Goal: Task Accomplishment & Management: Complete application form

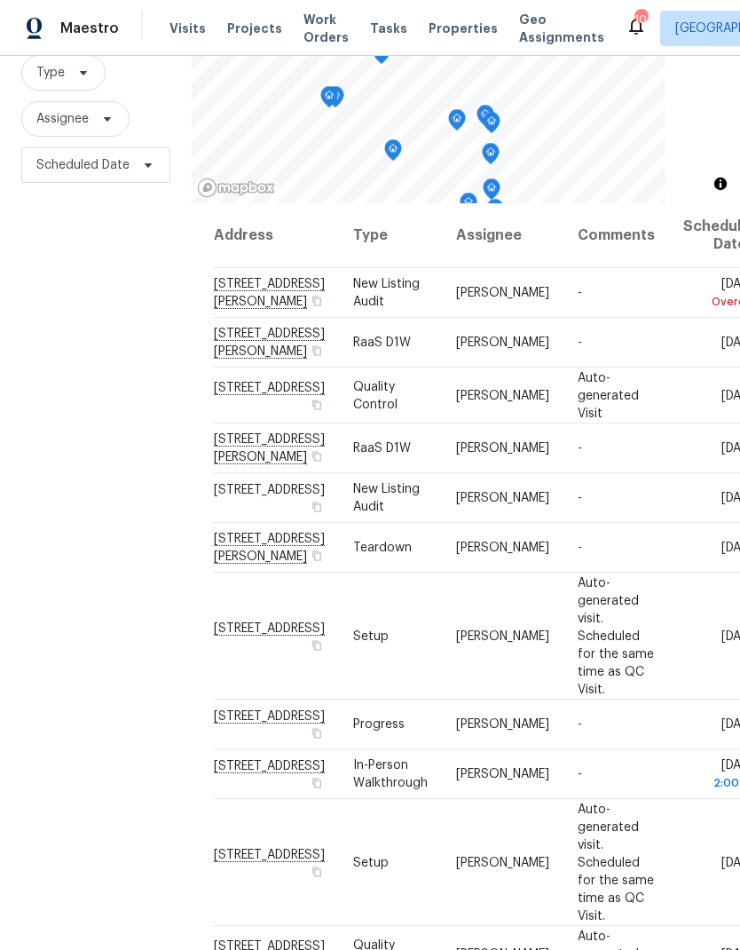
scroll to position [171, 0]
click at [0, 0] on icon at bounding box center [0, 0] width 0 height 0
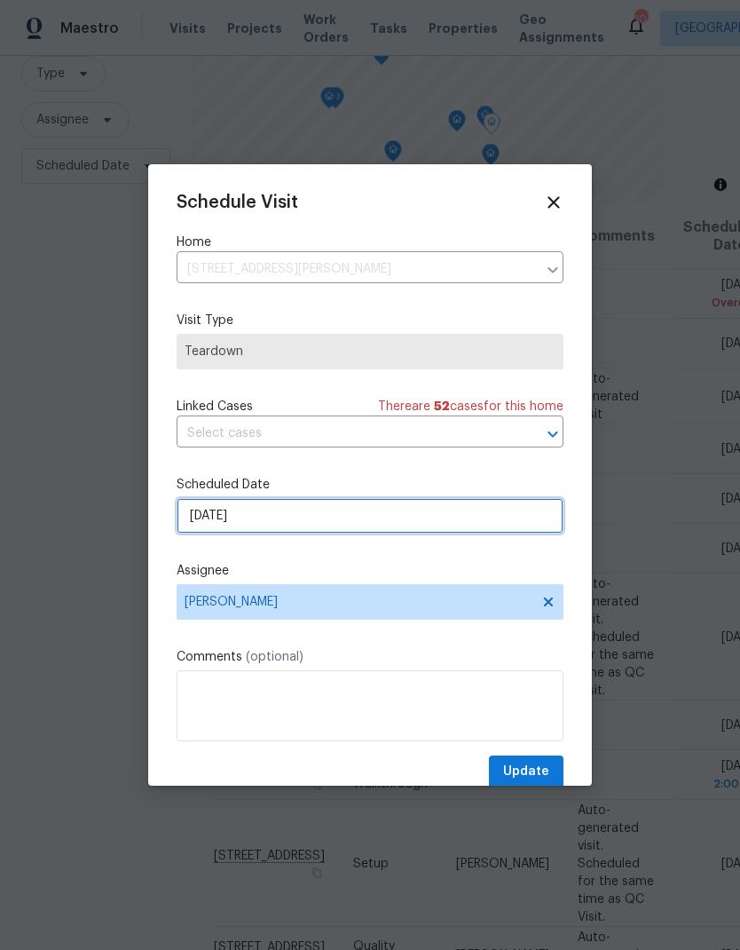
click at [313, 526] on input "[DATE]" at bounding box center [370, 516] width 387 height 36
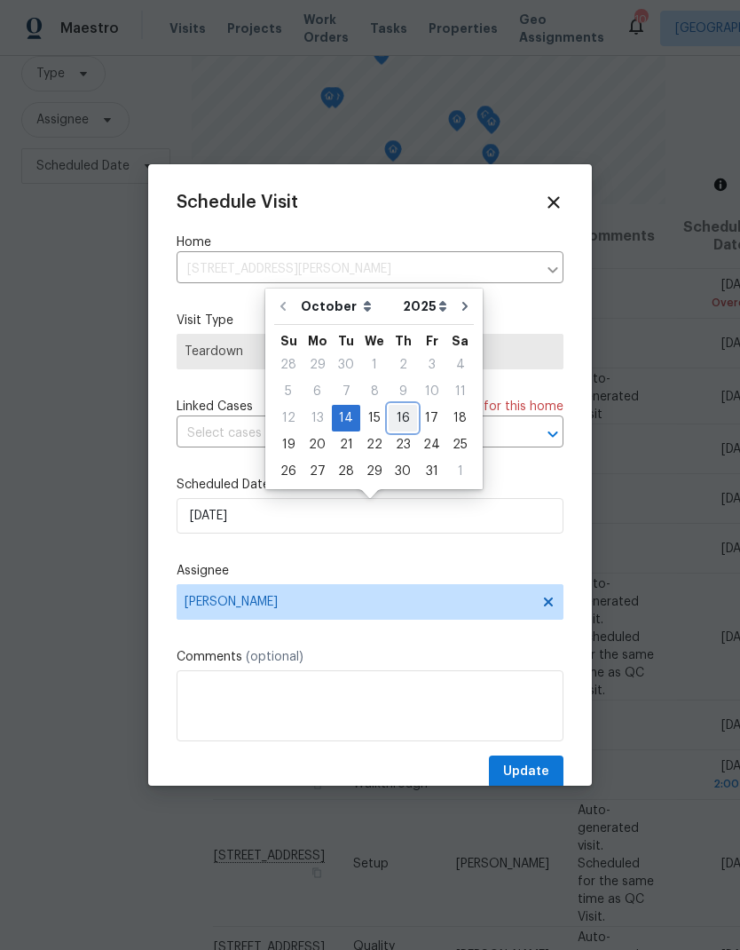
click at [397, 421] on div "16" at bounding box center [403, 418] width 28 height 25
type input "[DATE]"
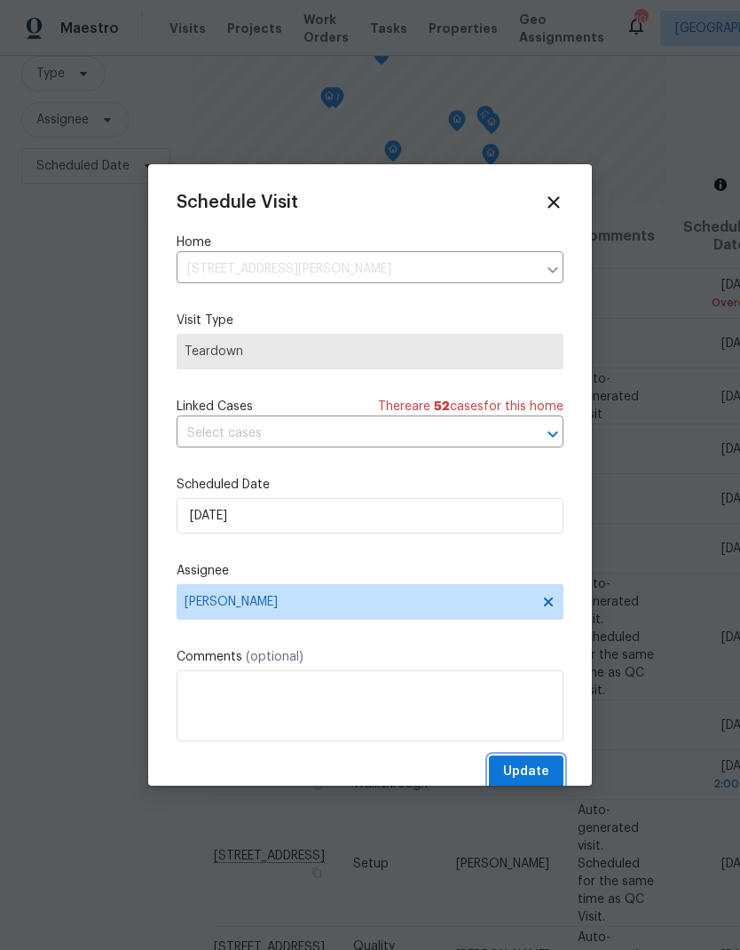
click at [541, 779] on span "Update" at bounding box center [526, 772] width 46 height 22
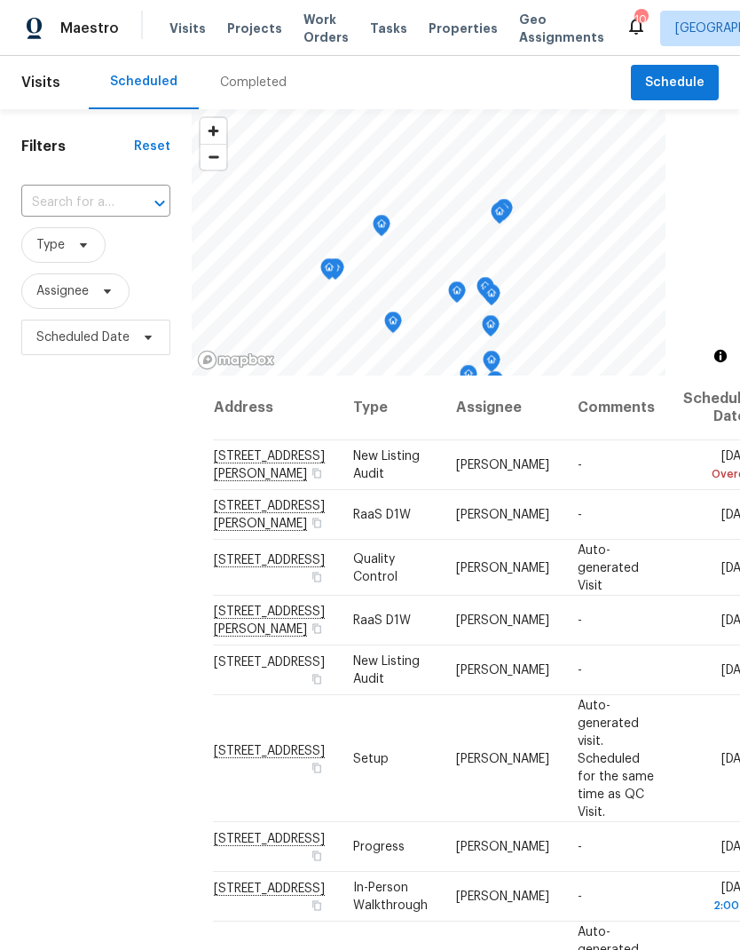
scroll to position [0, 0]
click at [254, 82] on div "Completed" at bounding box center [253, 83] width 67 height 18
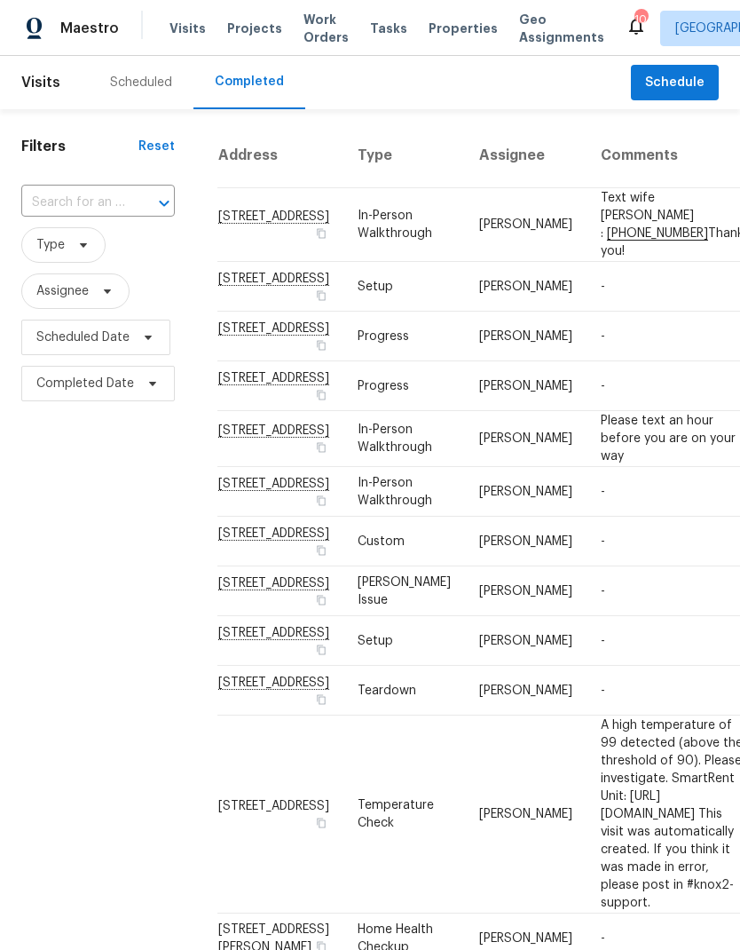
click at [149, 90] on div "Scheduled" at bounding box center [141, 83] width 62 height 18
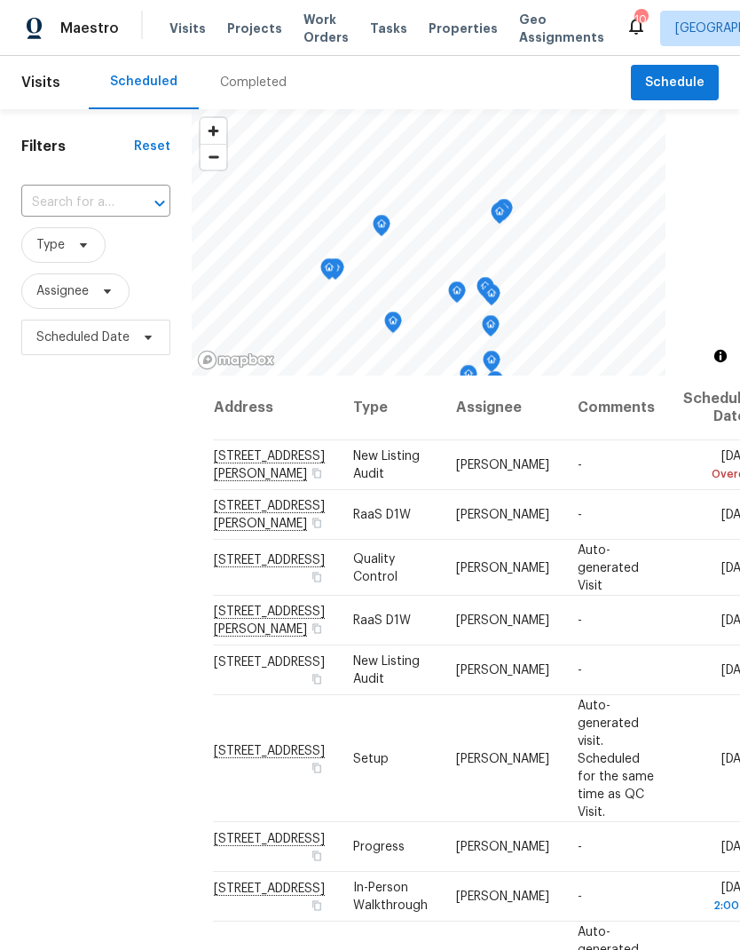
click at [441, 30] on span "Properties" at bounding box center [463, 29] width 69 height 18
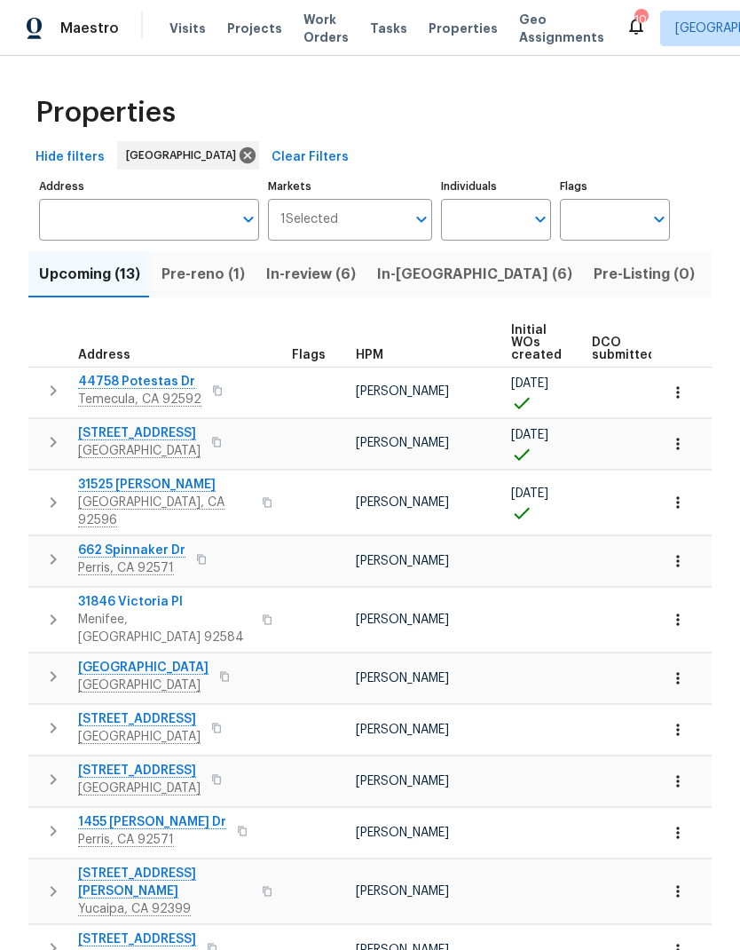
click at [485, 224] on input "Individuals" at bounding box center [482, 220] width 83 height 42
type input "jeff"
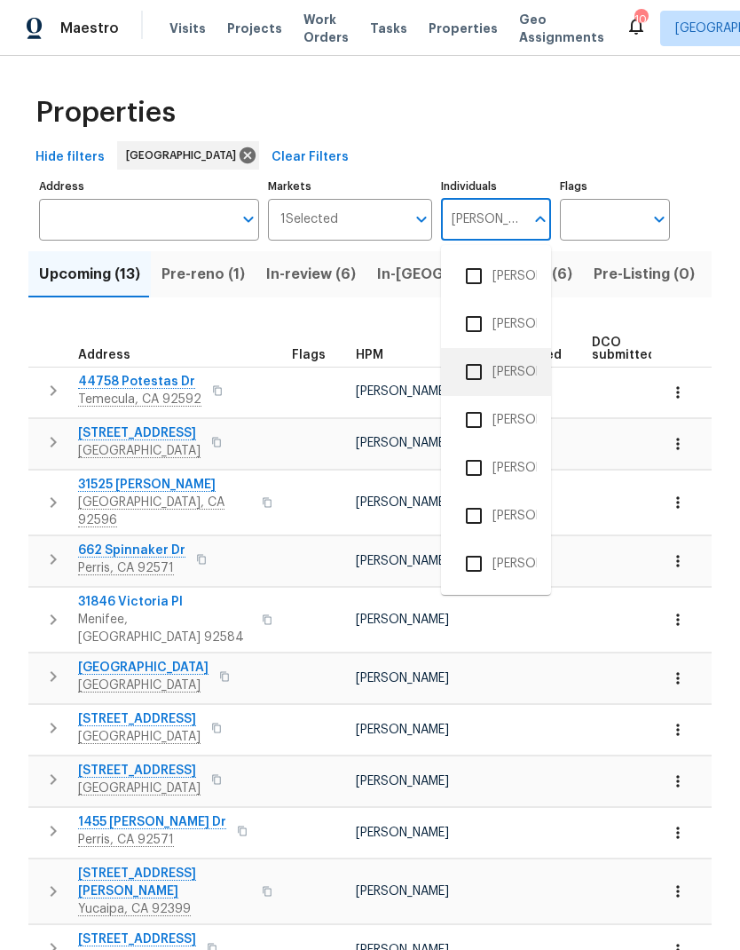
click at [518, 372] on li "[PERSON_NAME]" at bounding box center [496, 371] width 82 height 37
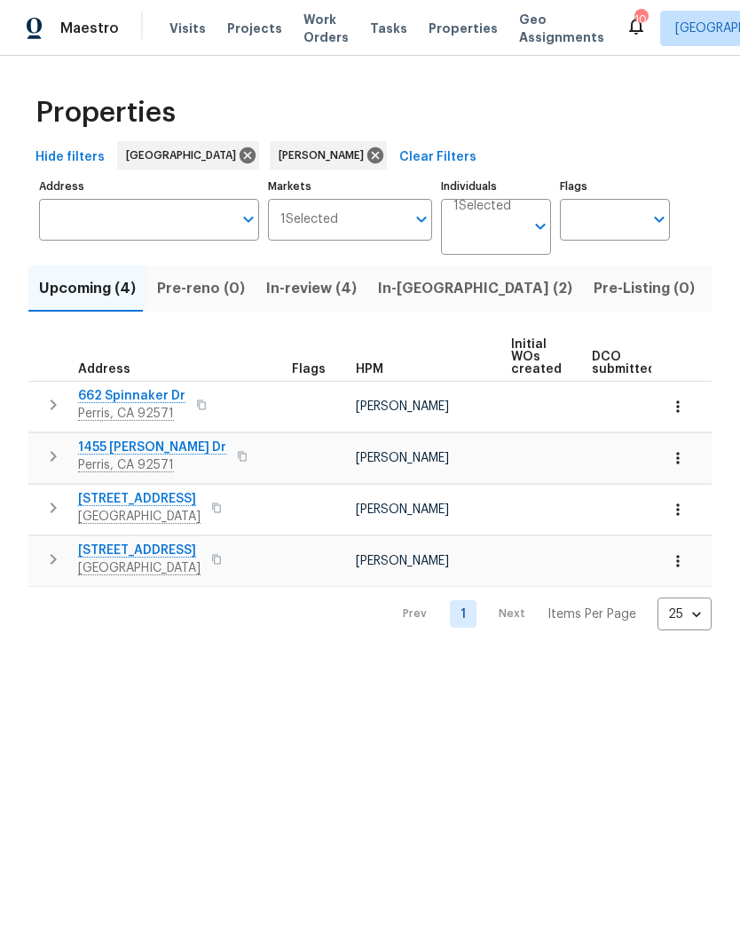
click at [716, 296] on span "Listed (1)" at bounding box center [748, 288] width 64 height 25
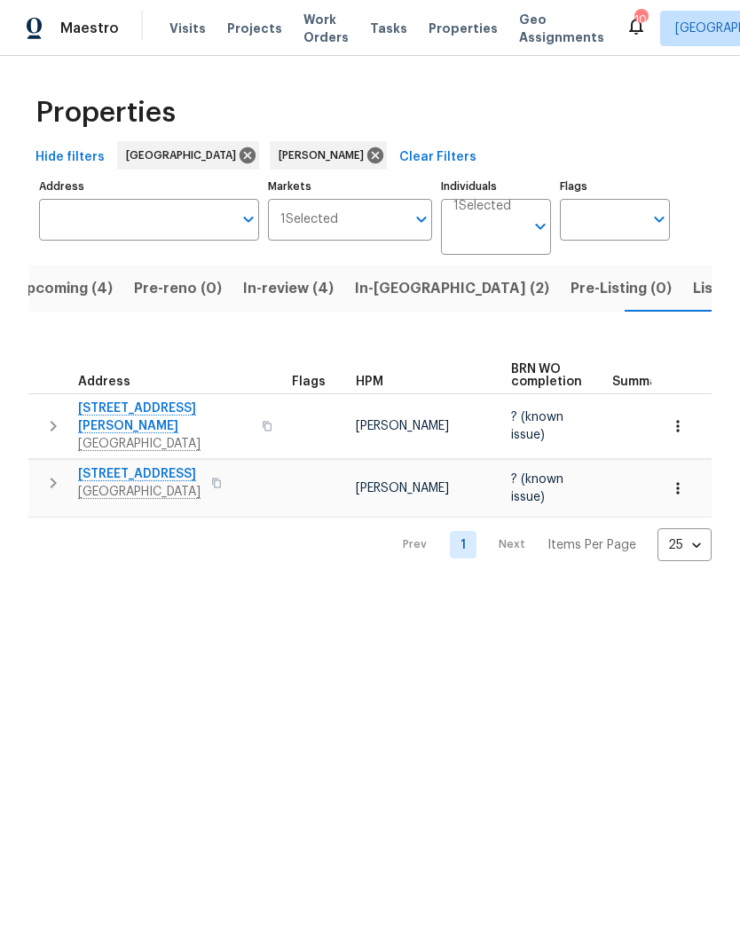
scroll to position [0, -1]
click at [693, 289] on span "Listed (1)" at bounding box center [725, 288] width 64 height 25
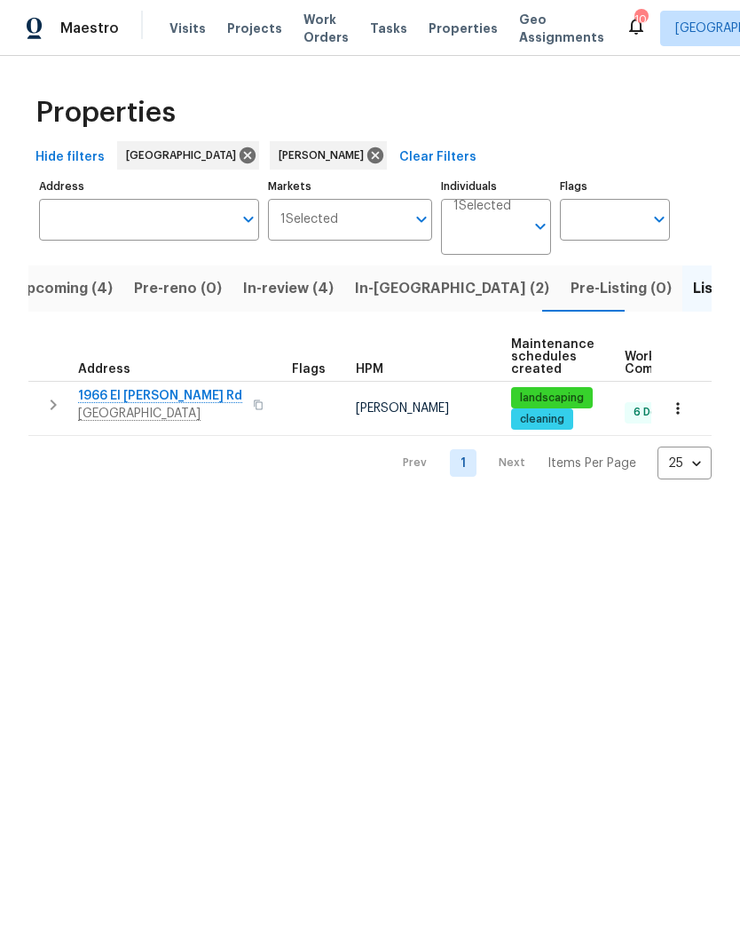
click at [381, 22] on span "Tasks" at bounding box center [388, 28] width 37 height 12
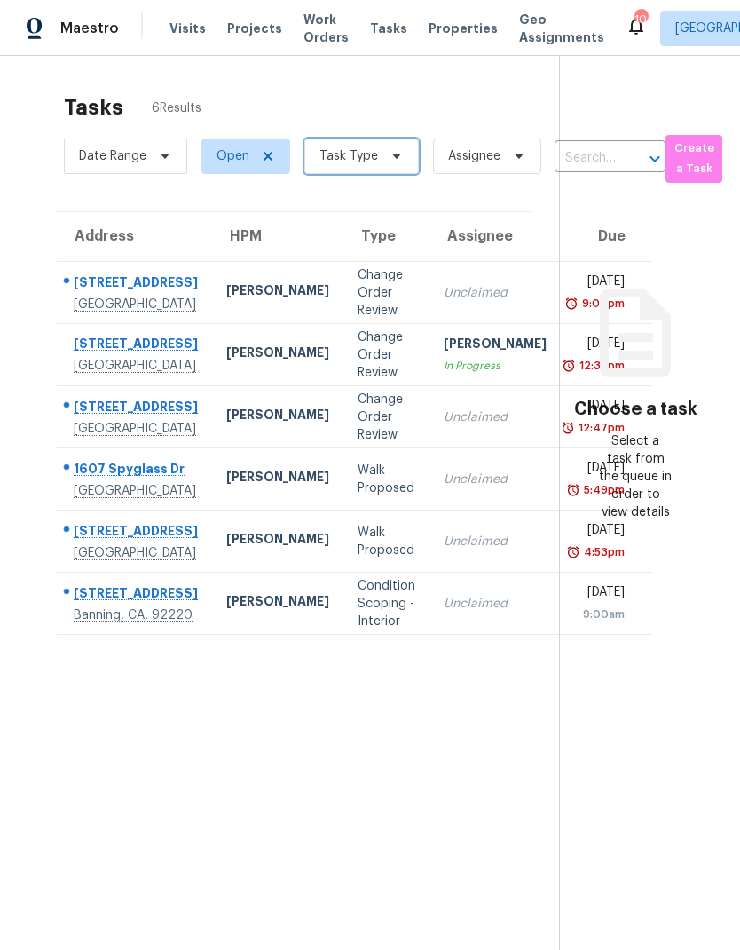
click at [402, 170] on span "Task Type" at bounding box center [362, 157] width 115 height 36
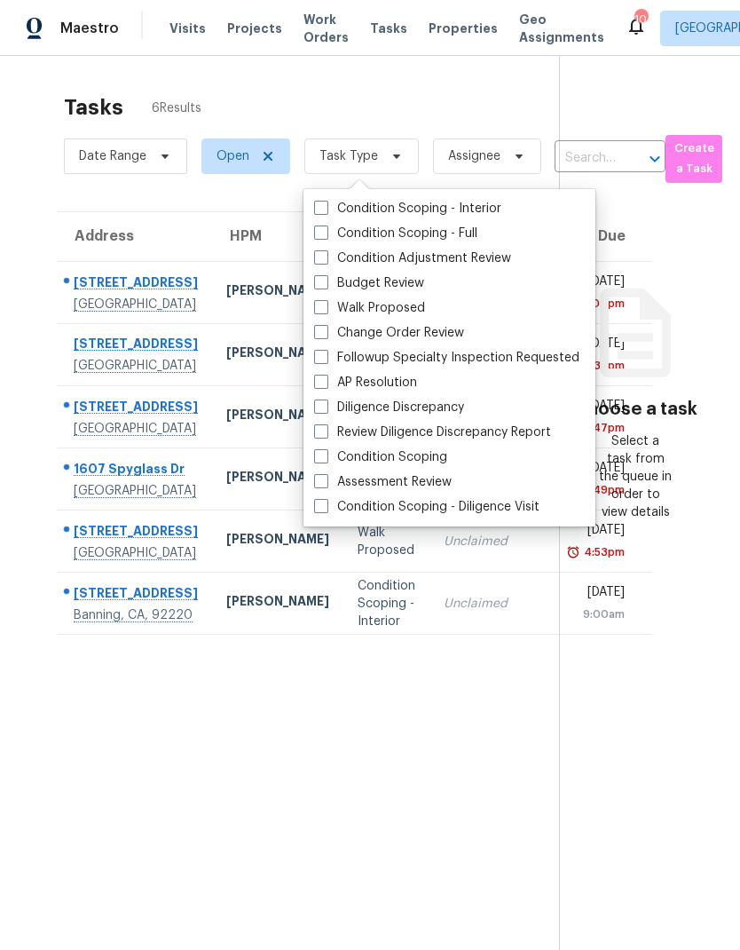
click at [388, 279] on label "Budget Review" at bounding box center [369, 283] width 110 height 18
click at [326, 279] on input "Budget Review" at bounding box center [320, 280] width 12 height 12
checkbox input "true"
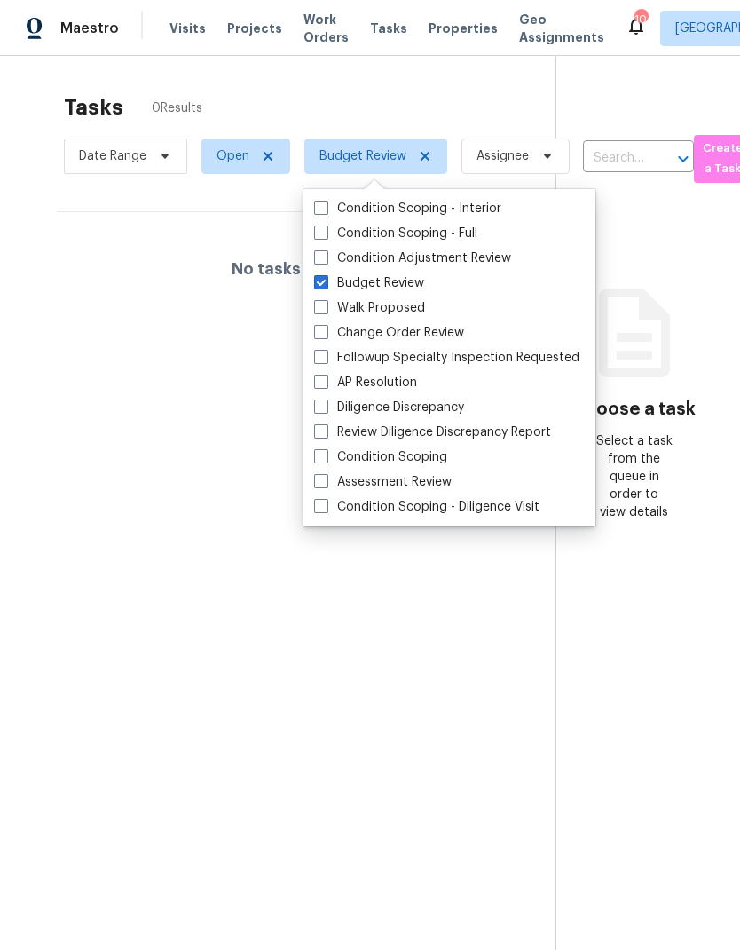
click at [424, 730] on section "Tasks 0 Results Date Range Open Budget Review Assignee ​ Create a Task No tasks…" at bounding box center [291, 545] width 527 height 922
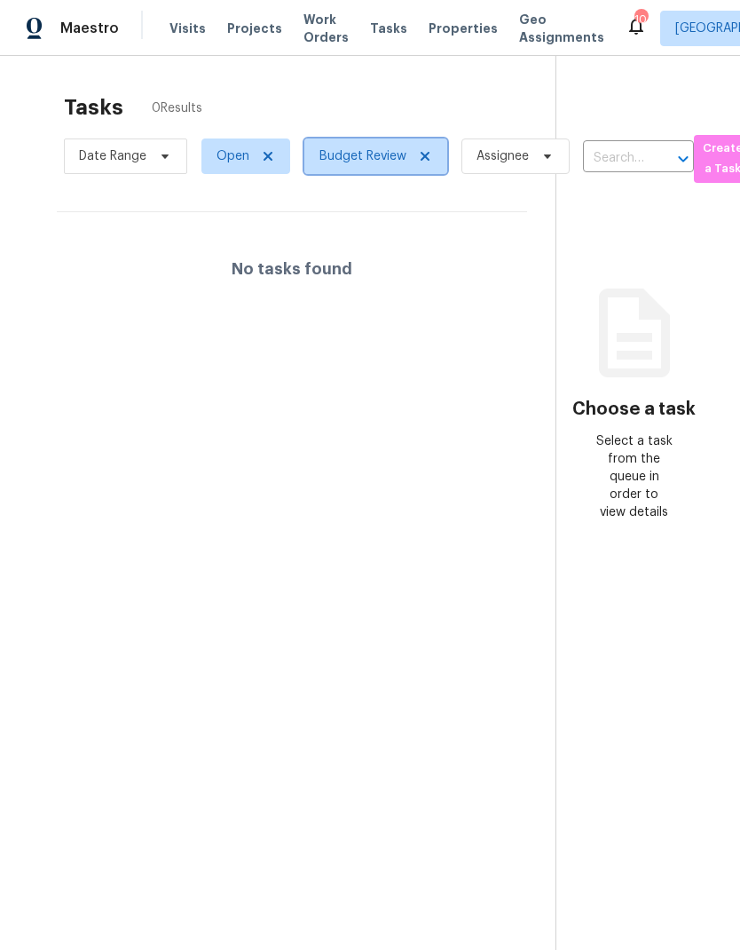
click at [424, 159] on icon at bounding box center [425, 156] width 9 height 9
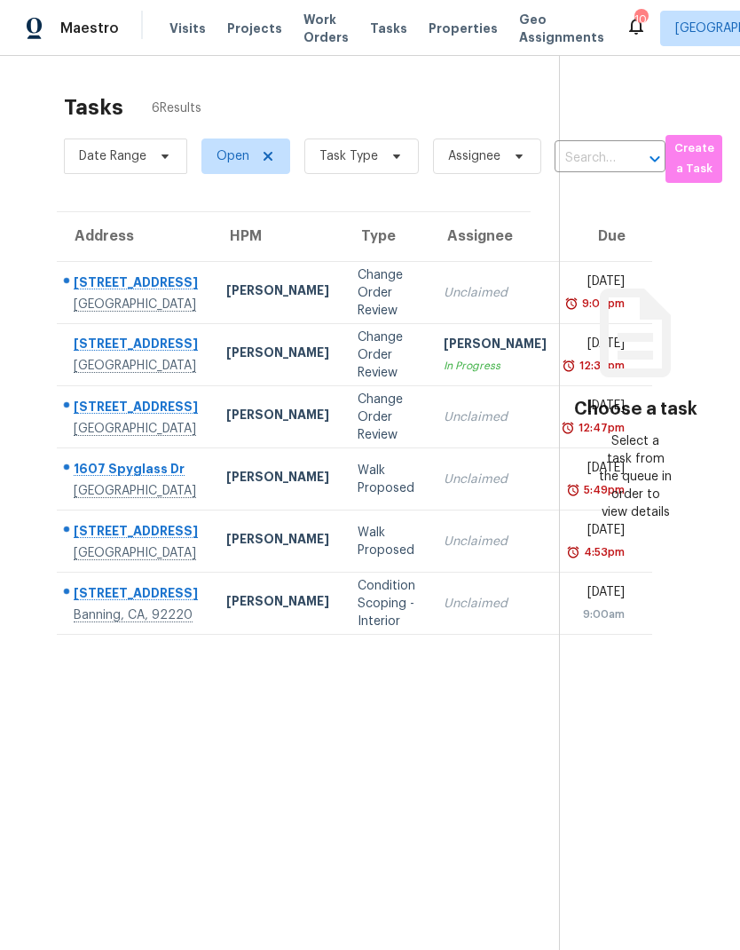
click at [186, 33] on span "Visits" at bounding box center [188, 29] width 36 height 18
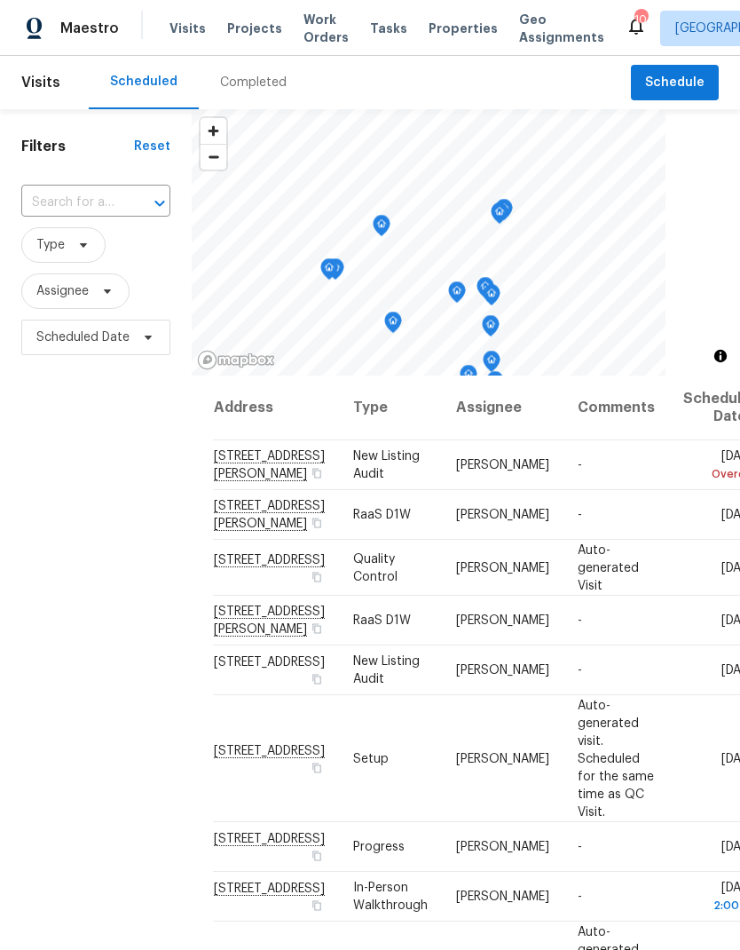
click at [264, 89] on div "Completed" at bounding box center [253, 83] width 67 height 18
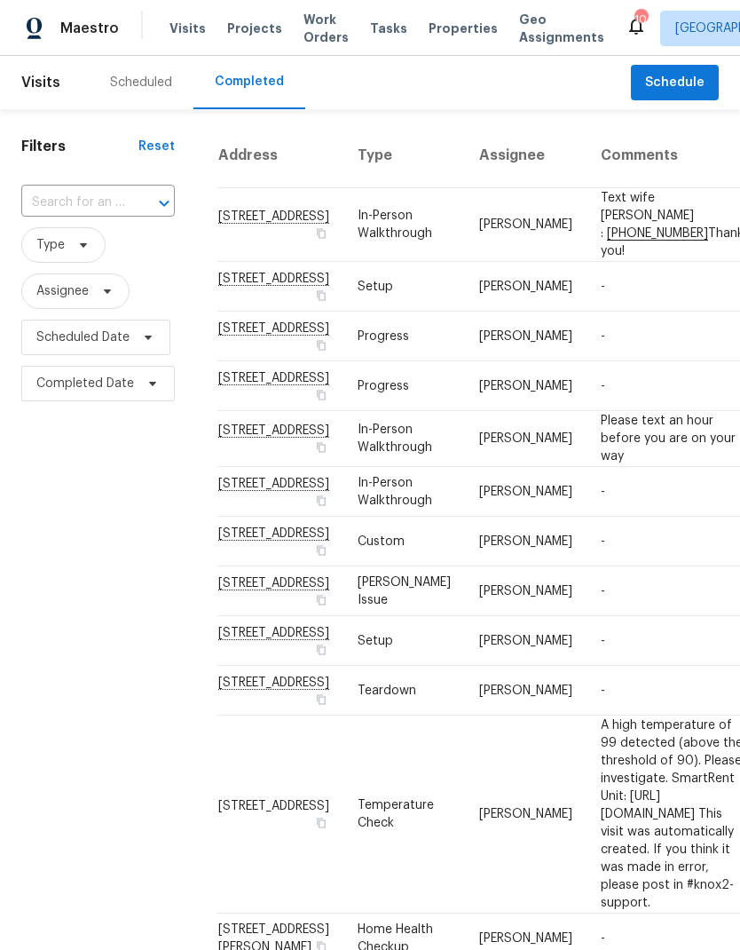
click at [440, 36] on span "Properties" at bounding box center [463, 29] width 69 height 18
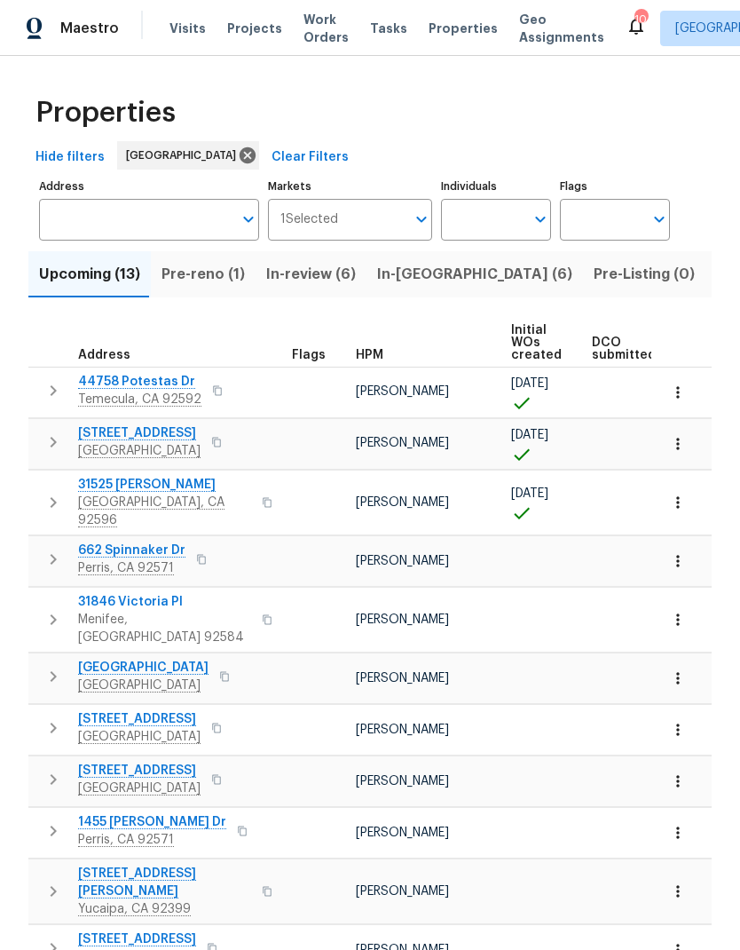
click at [716, 272] on span "Listed (12)" at bounding box center [752, 274] width 73 height 25
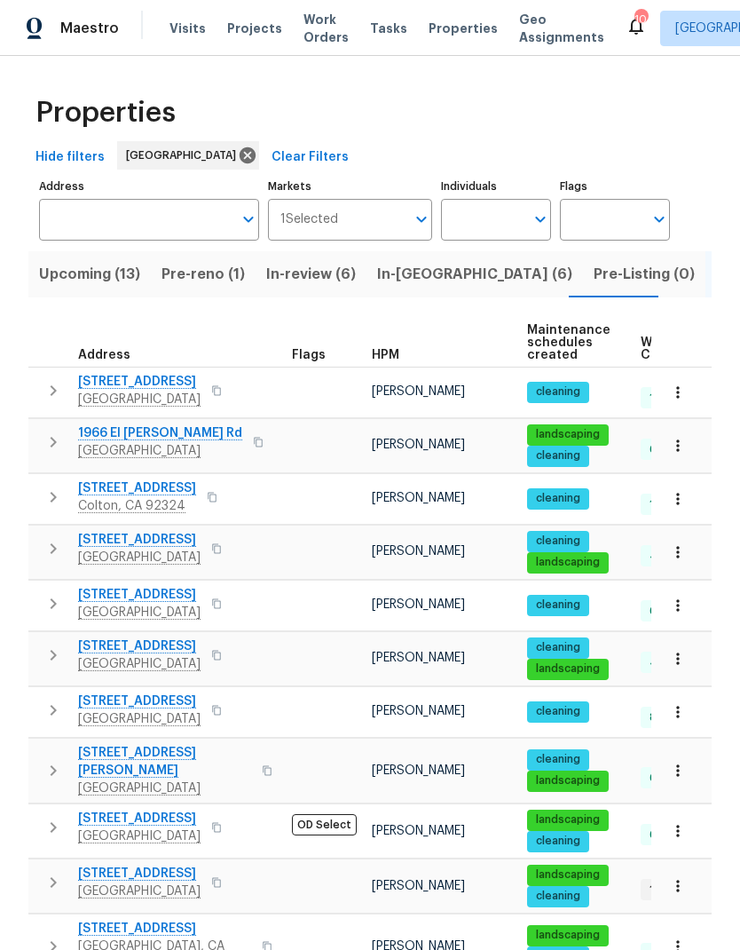
click at [182, 36] on span "Visits" at bounding box center [188, 29] width 36 height 18
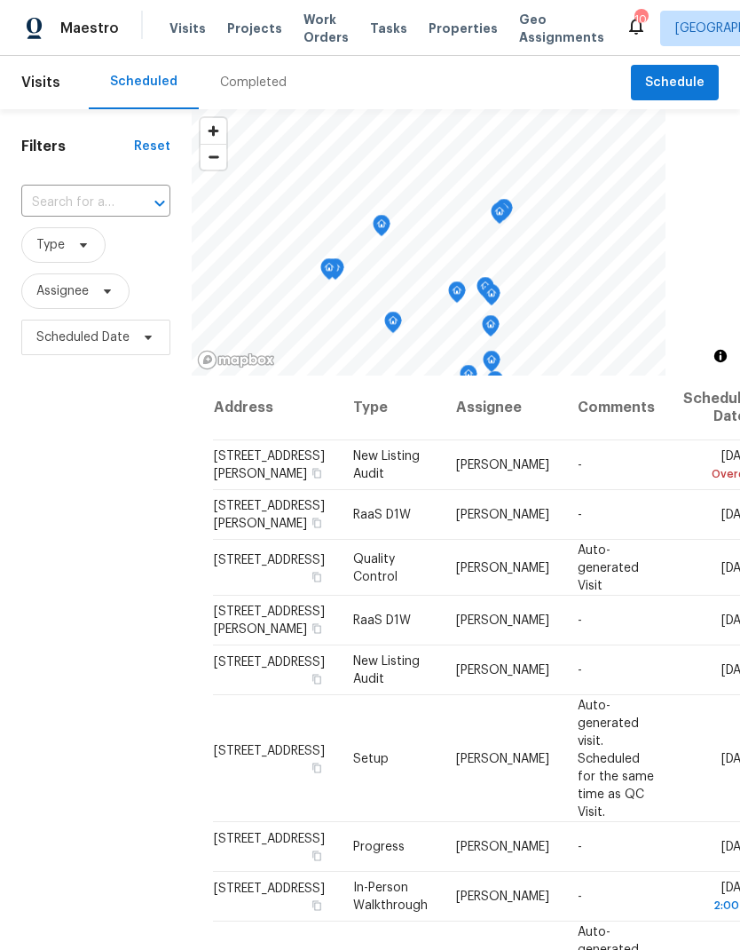
click at [265, 84] on div "Completed" at bounding box center [253, 83] width 67 height 18
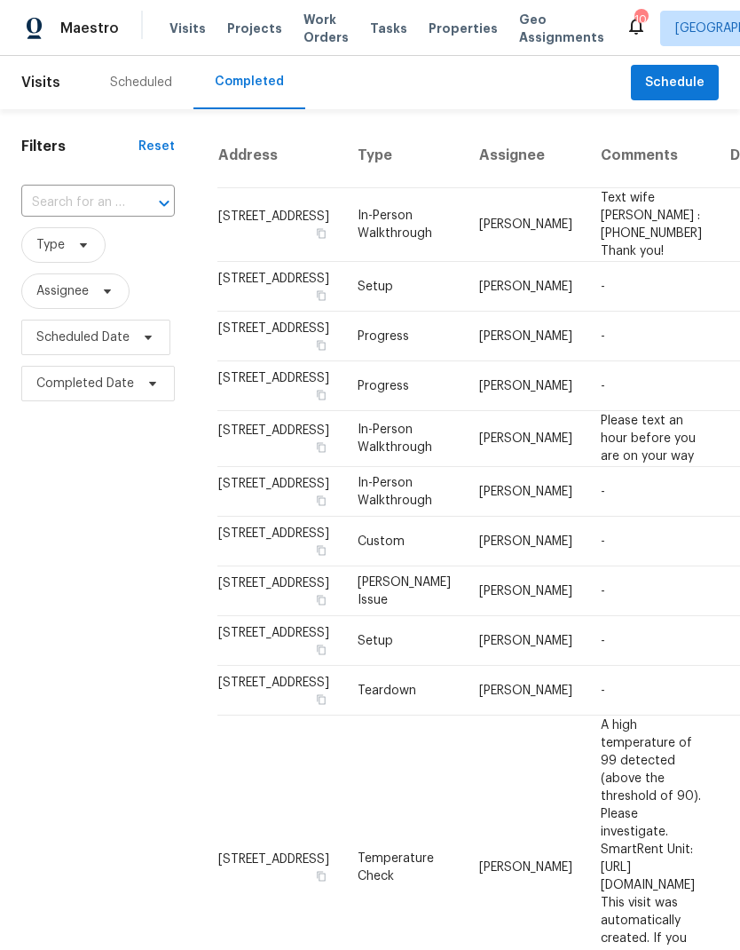
click at [78, 206] on input "text" at bounding box center [73, 203] width 104 height 28
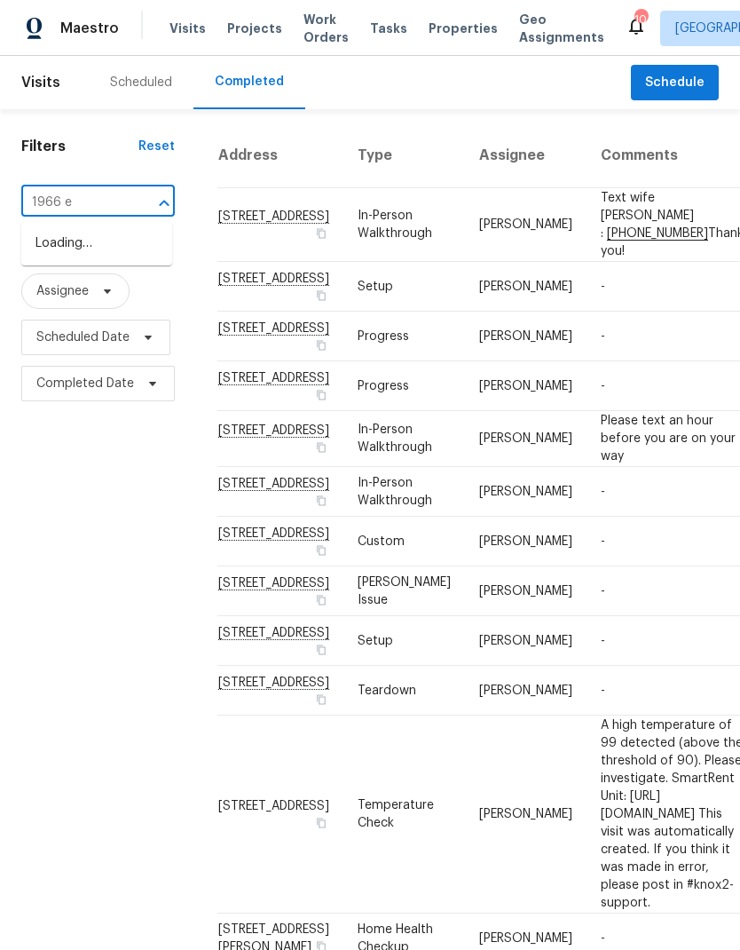
type input "1966 el"
click at [106, 257] on li "[STREET_ADDRESS][PERSON_NAME]" at bounding box center [96, 253] width 151 height 49
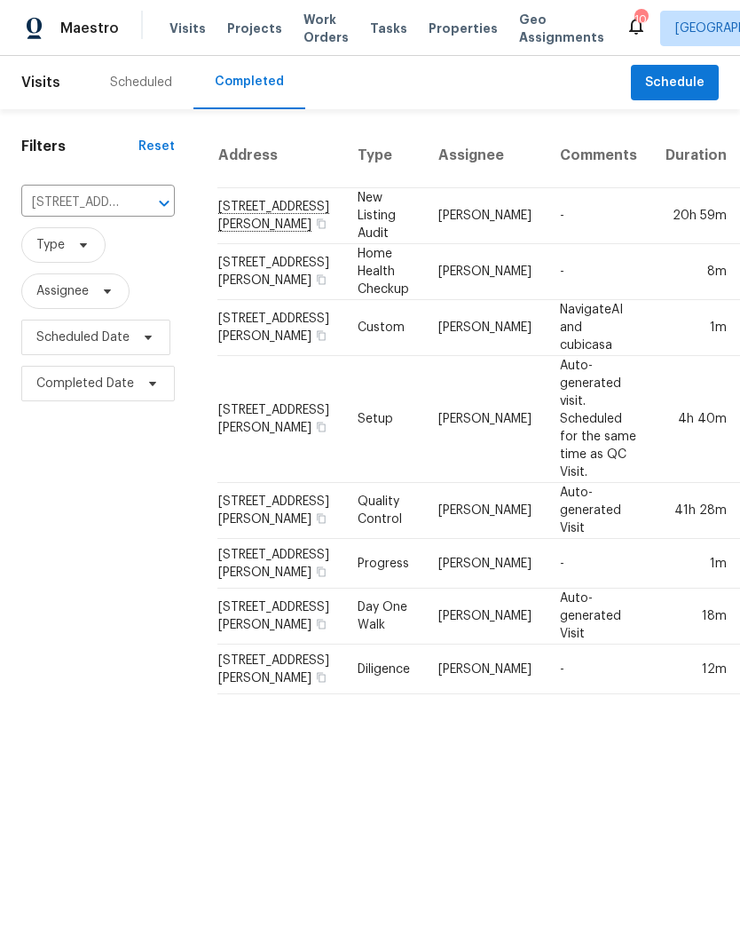
click at [147, 86] on div "Scheduled" at bounding box center [141, 83] width 62 height 18
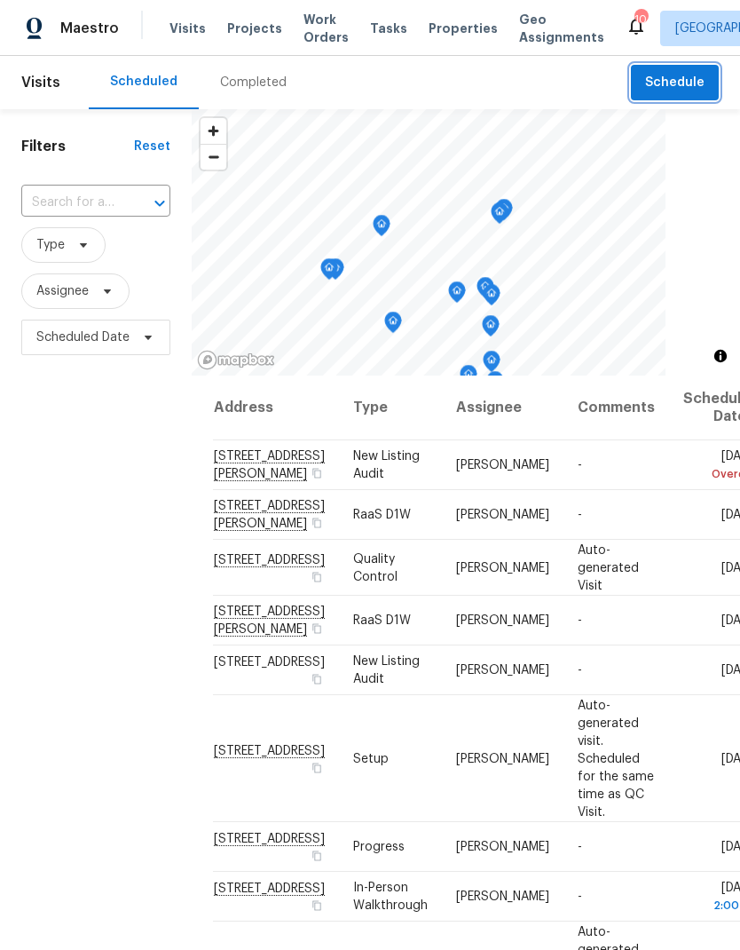
click at [684, 84] on span "Schedule" at bounding box center [674, 83] width 59 height 22
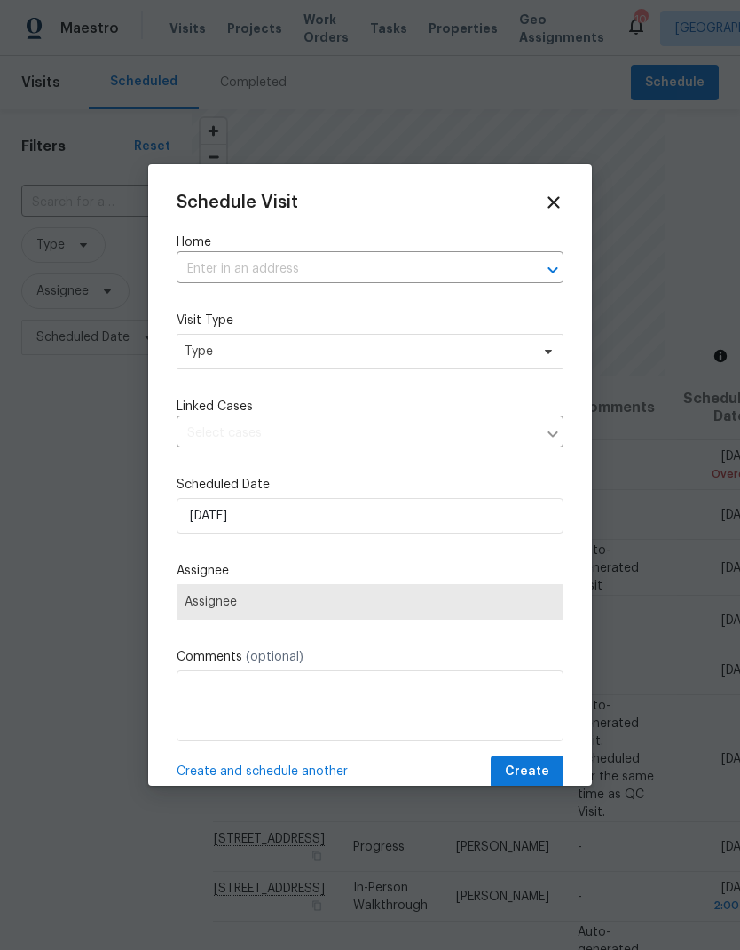
click at [276, 275] on input "text" at bounding box center [345, 270] width 337 height 28
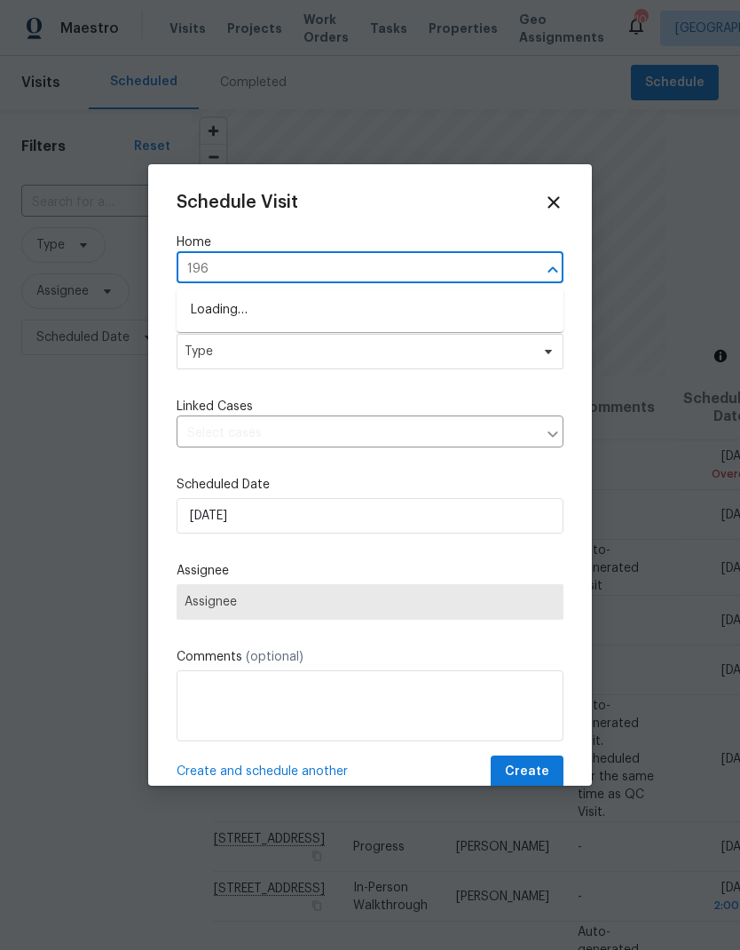
type input "1966"
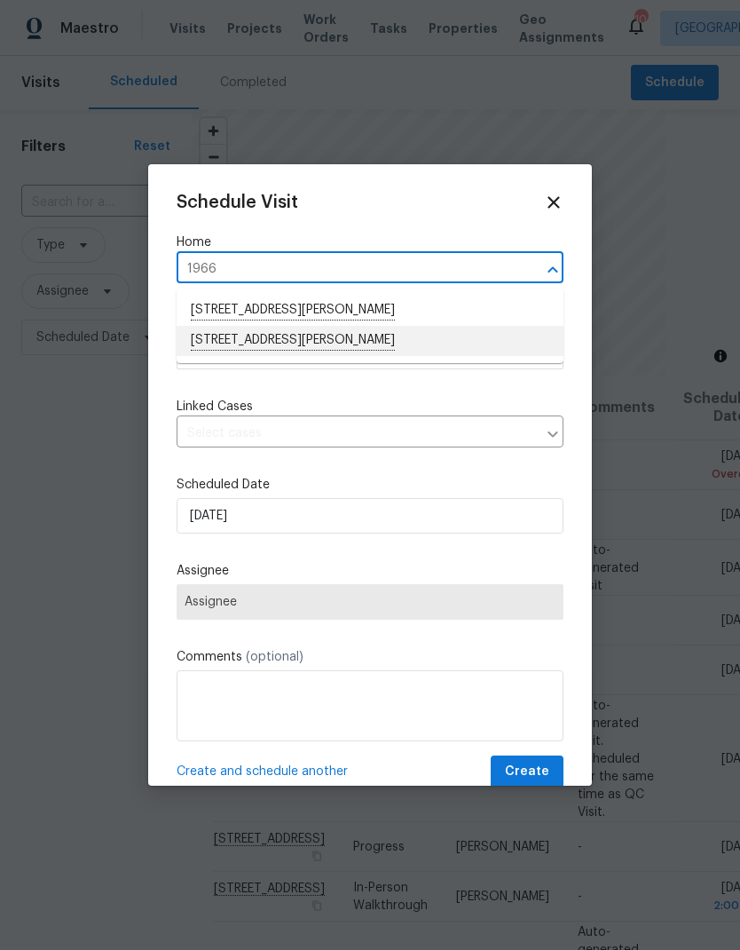
click at [385, 348] on li "[STREET_ADDRESS][PERSON_NAME]" at bounding box center [370, 341] width 387 height 30
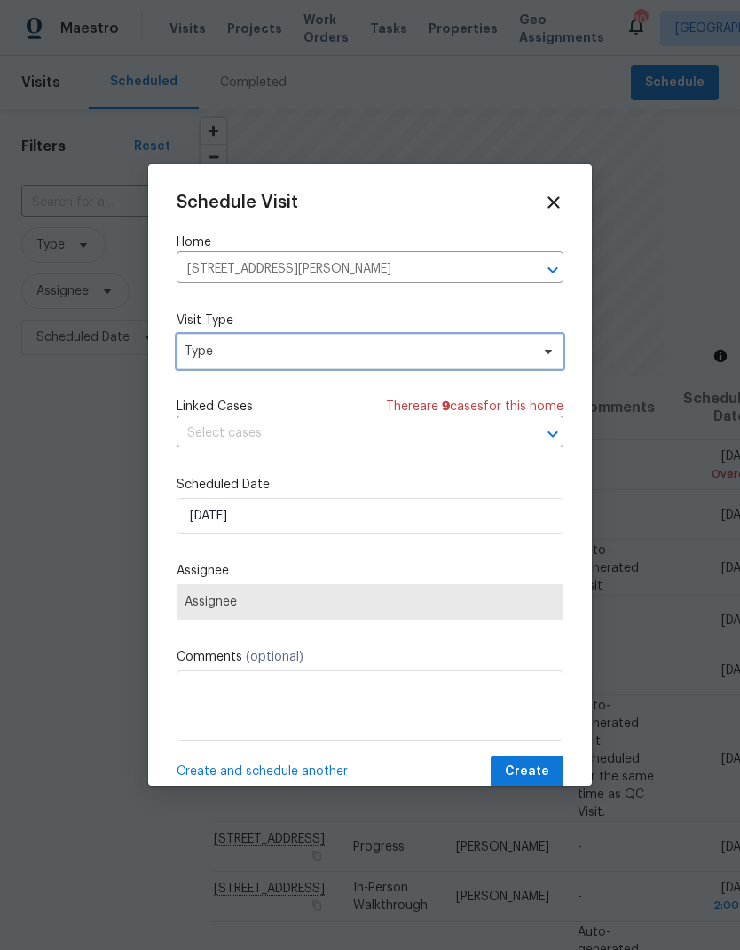
click at [382, 352] on span "Type" at bounding box center [357, 352] width 345 height 18
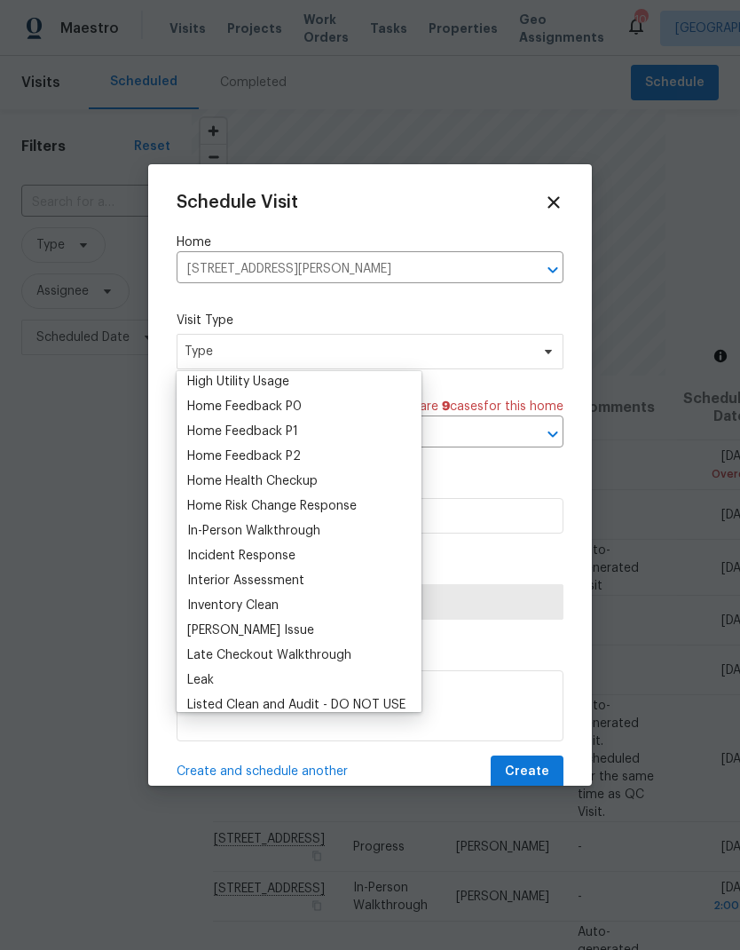
scroll to position [505, 0]
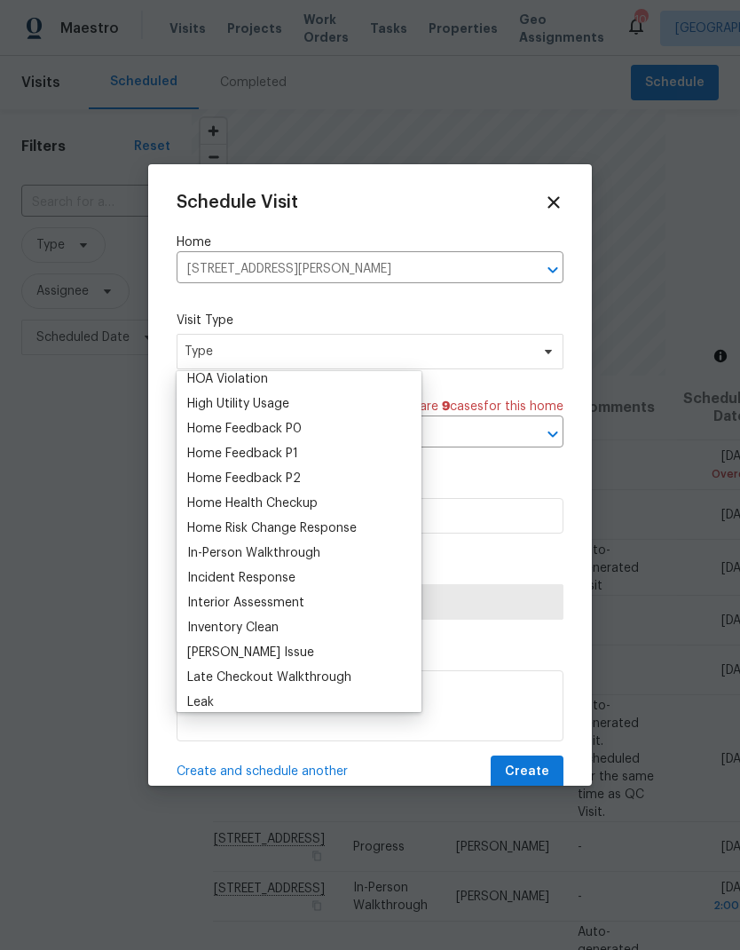
click at [286, 503] on div "Home Health Checkup" at bounding box center [252, 504] width 131 height 18
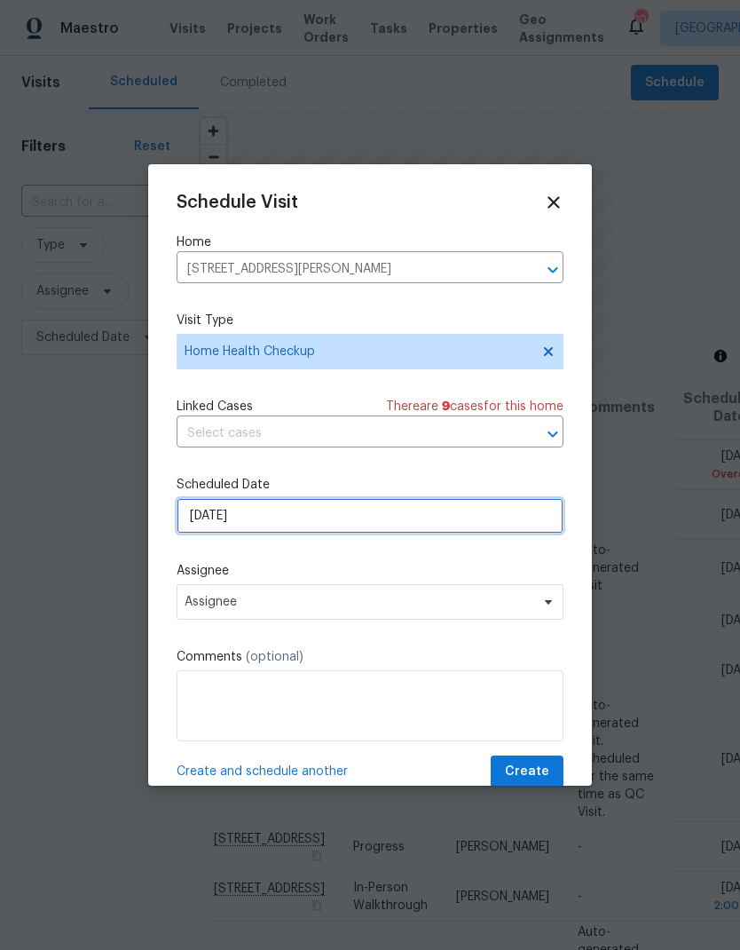
click at [297, 526] on input "[DATE]" at bounding box center [370, 516] width 387 height 36
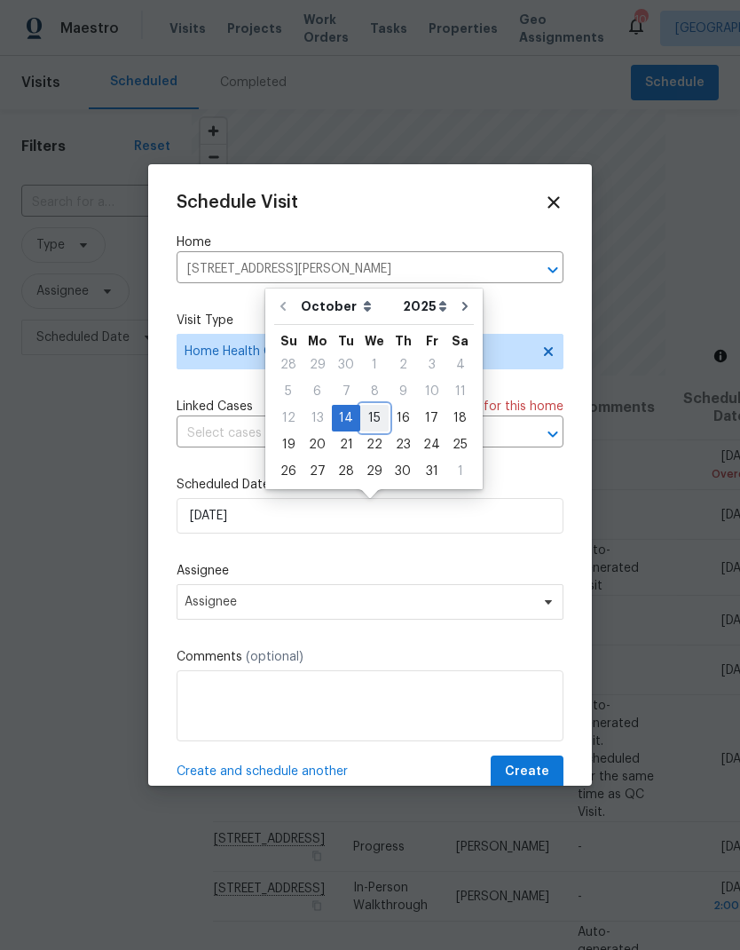
click at [380, 421] on div "15" at bounding box center [374, 418] width 28 height 25
type input "[DATE]"
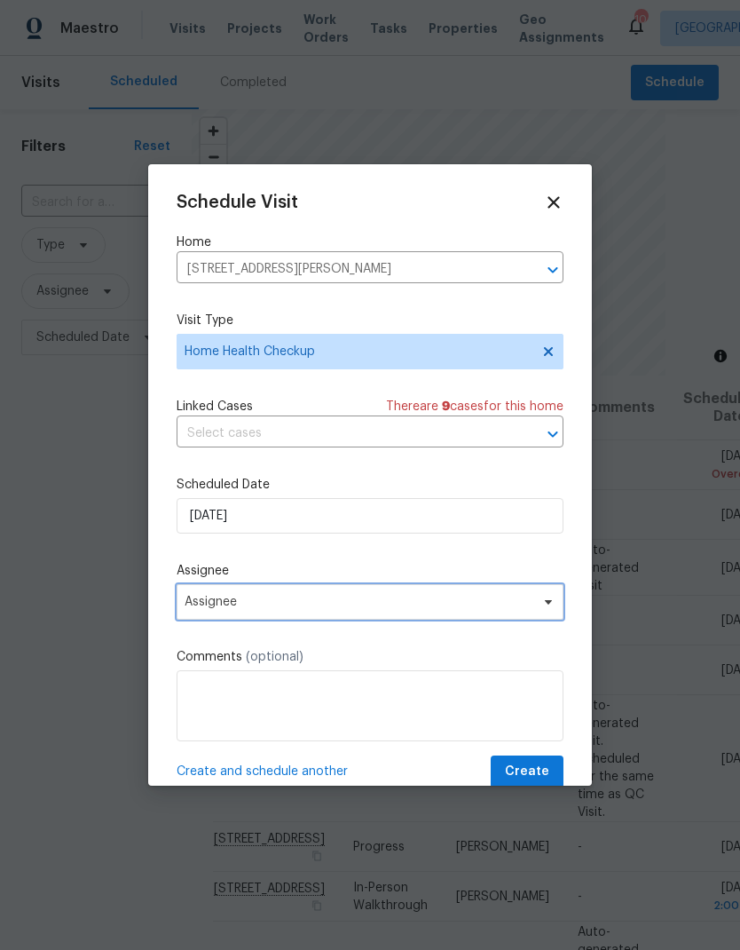
click at [302, 613] on span "Assignee" at bounding box center [370, 602] width 387 height 36
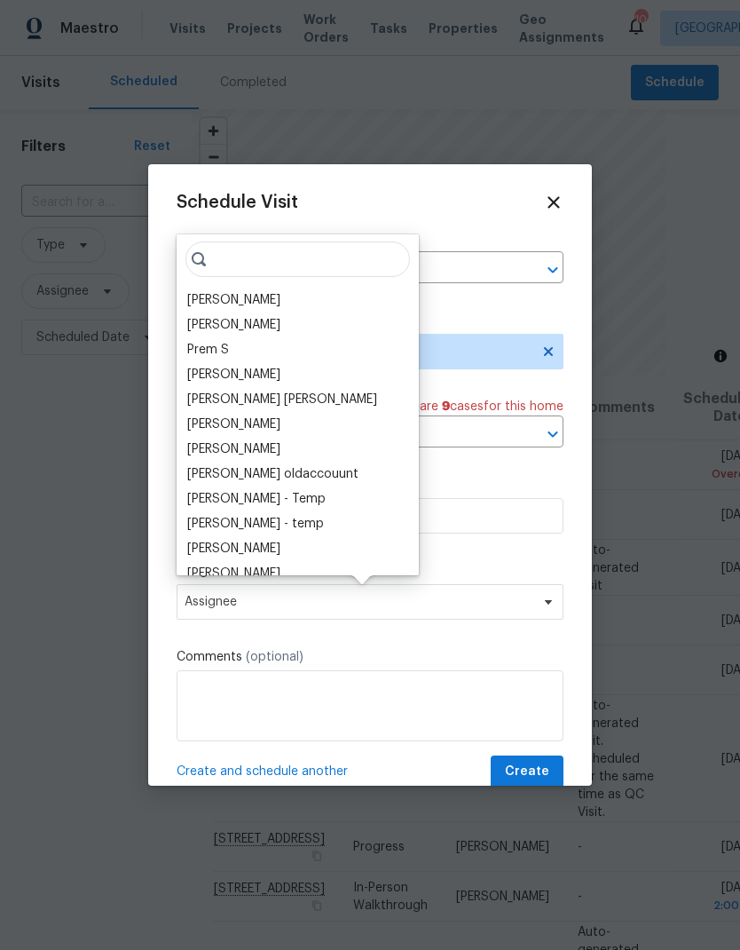
click at [236, 291] on div "[PERSON_NAME]" at bounding box center [233, 300] width 93 height 18
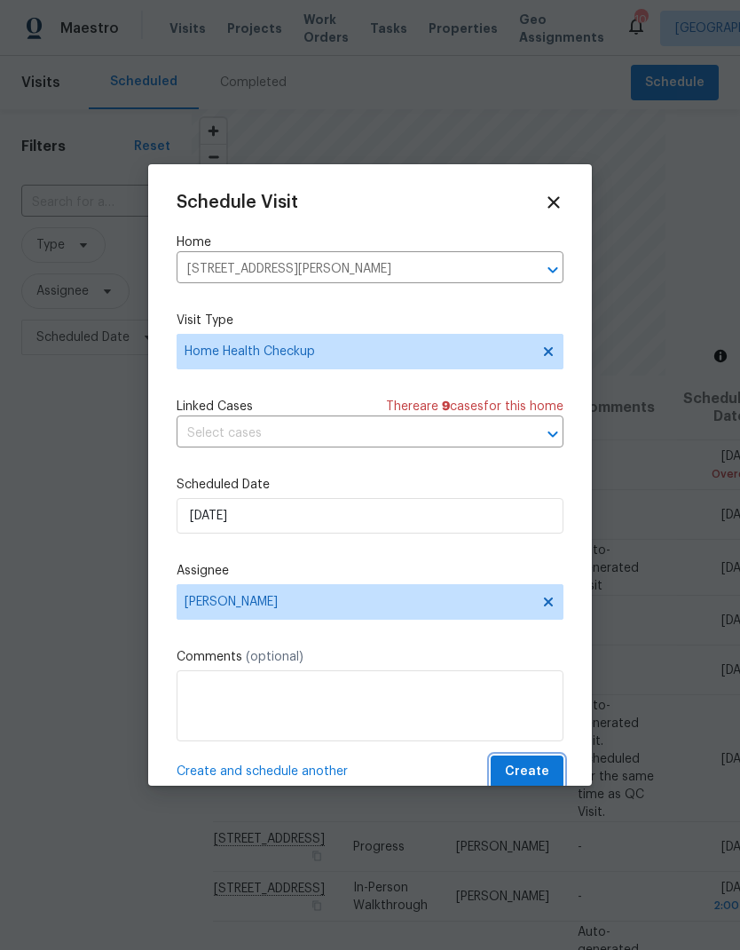
click at [539, 774] on span "Create" at bounding box center [527, 772] width 44 height 22
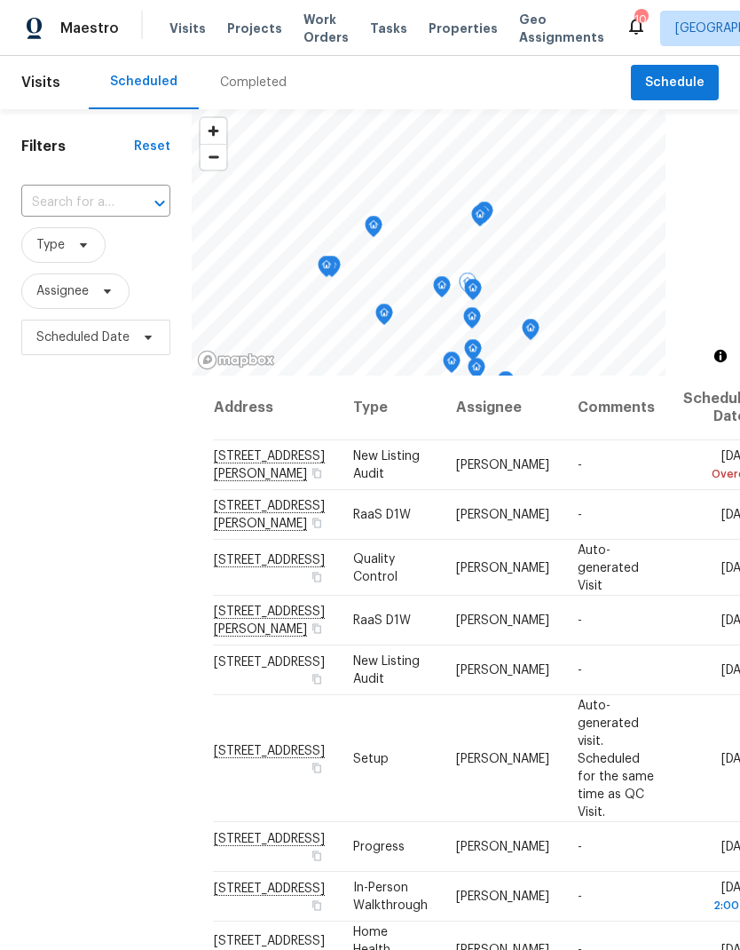
click at [0, 0] on icon at bounding box center [0, 0] width 0 height 0
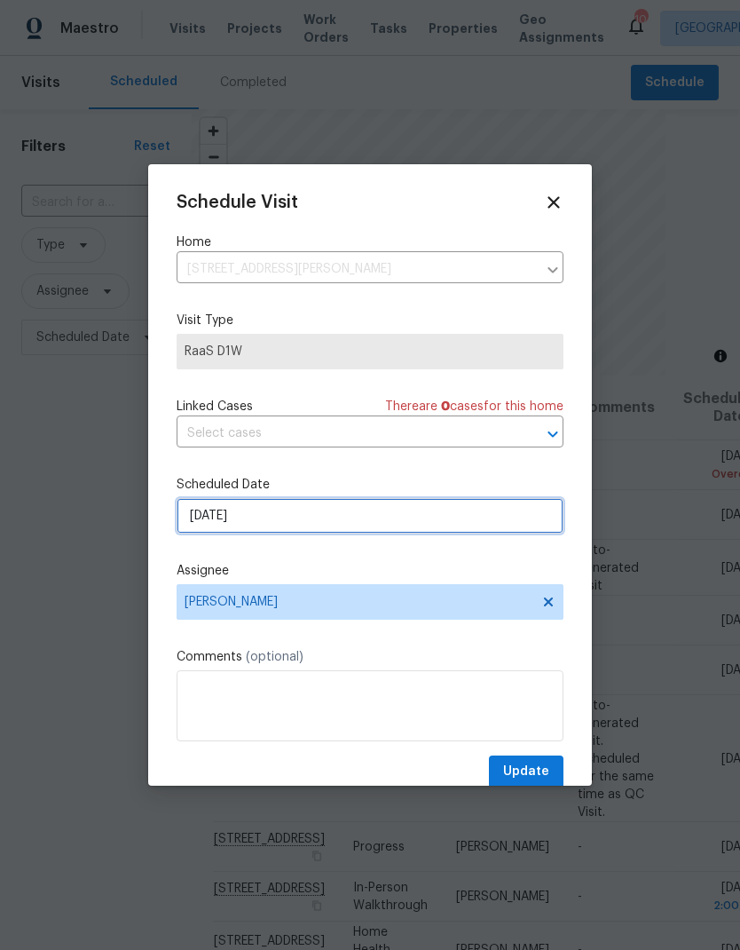
click at [328, 530] on input "[DATE]" at bounding box center [370, 516] width 387 height 36
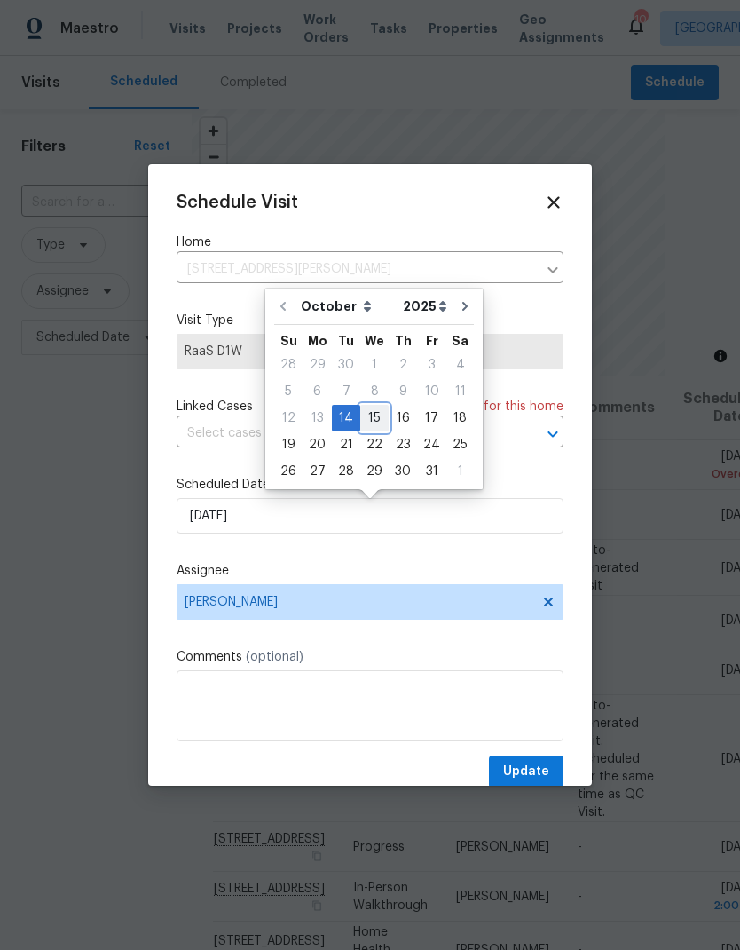
click at [376, 422] on div "15" at bounding box center [374, 418] width 28 height 25
type input "[DATE]"
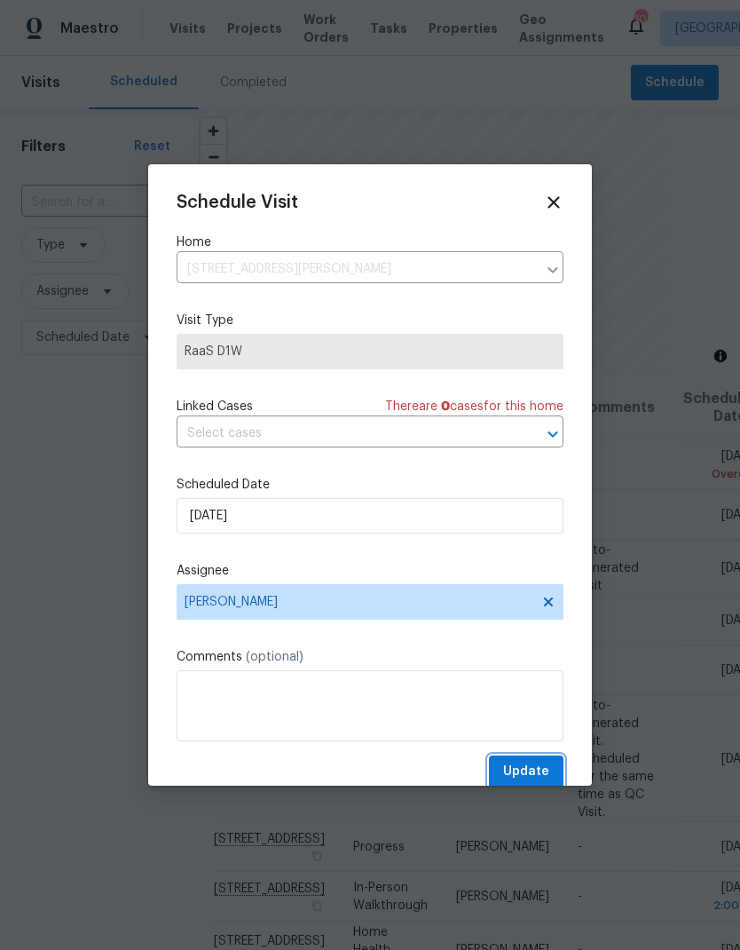
click at [536, 771] on span "Update" at bounding box center [526, 772] width 46 height 22
